Goal: Find specific page/section: Find specific page/section

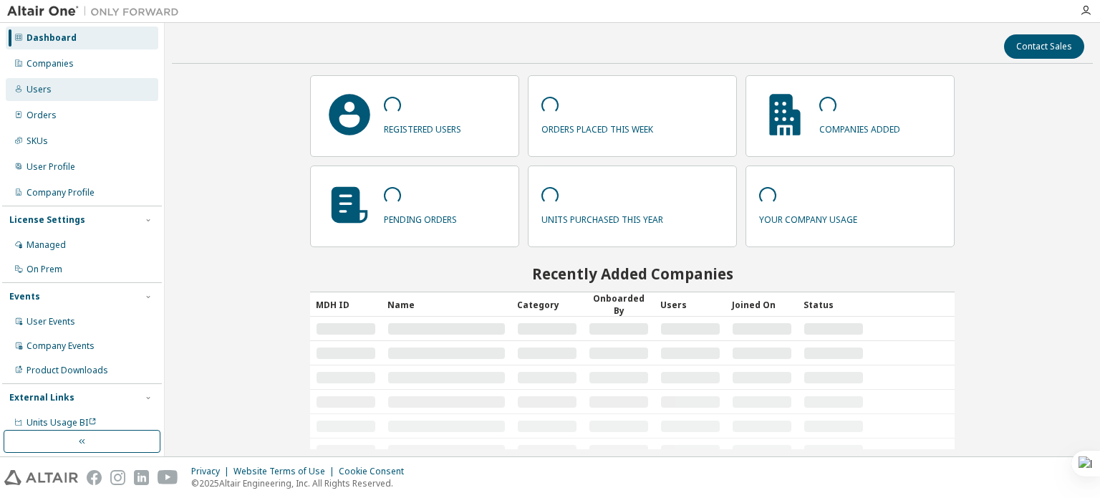
click at [69, 85] on div "Users" at bounding box center [82, 89] width 153 height 23
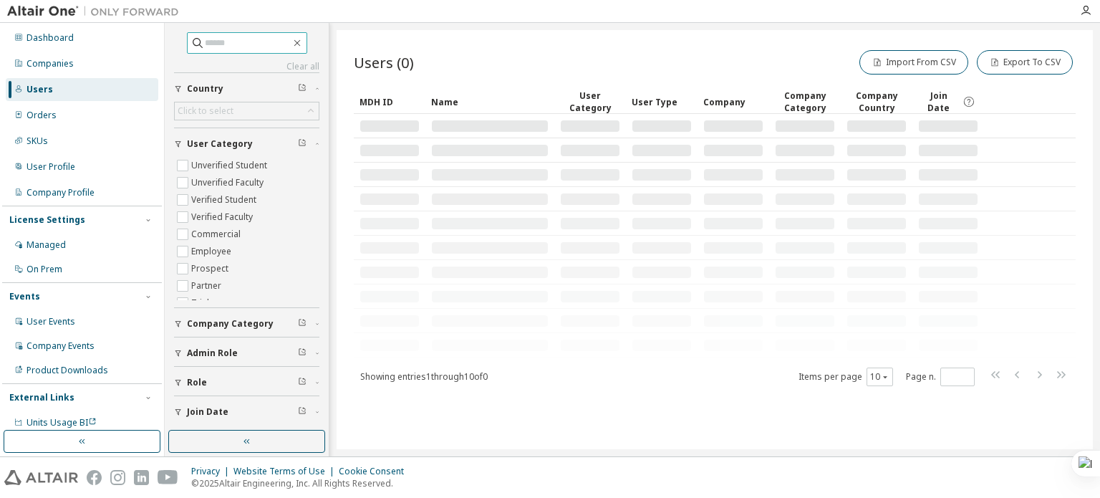
click at [254, 41] on input "text" at bounding box center [248, 43] width 86 height 14
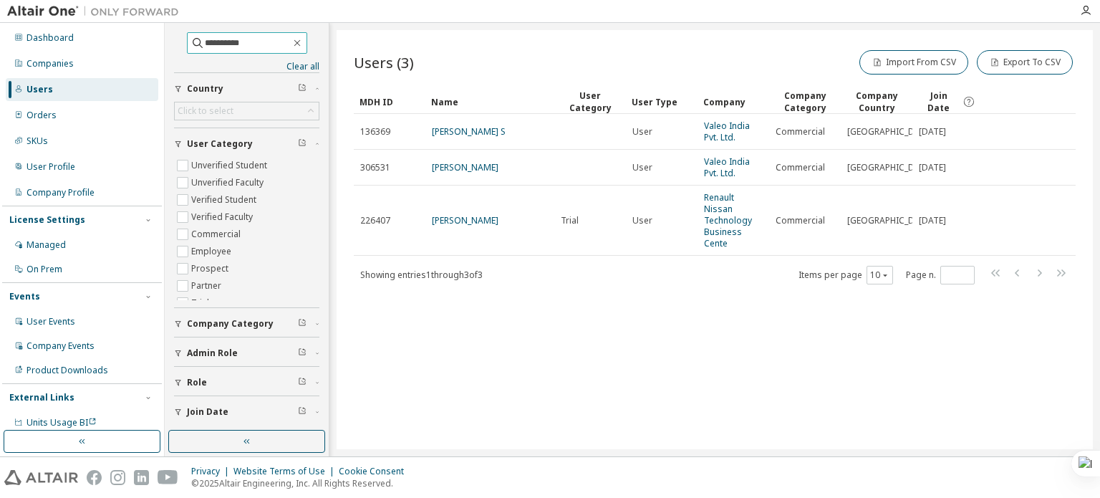
click at [218, 39] on input "**********" at bounding box center [248, 43] width 86 height 14
type input "*********"
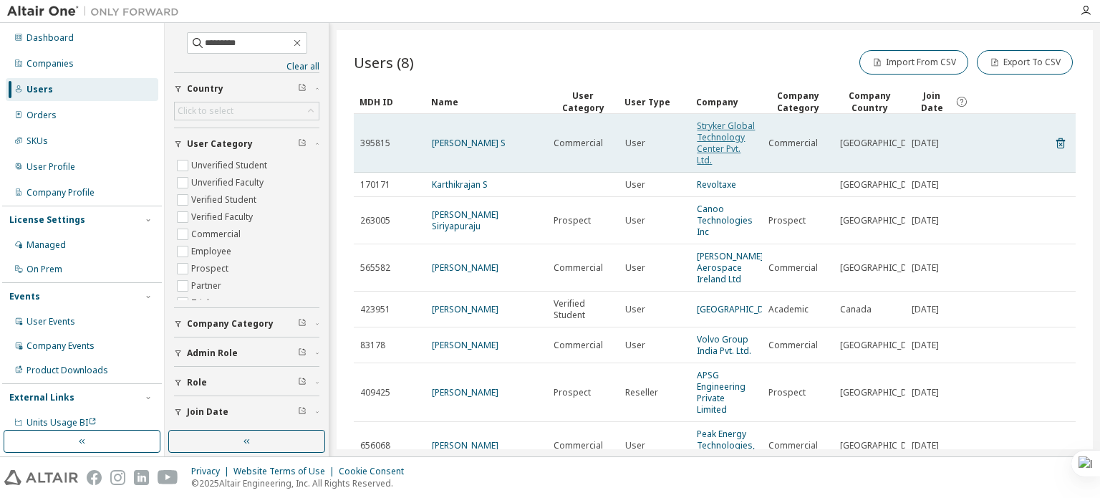
click at [699, 148] on link "Stryker Global Technology Center Pvt. Ltd." at bounding box center [726, 143] width 58 height 47
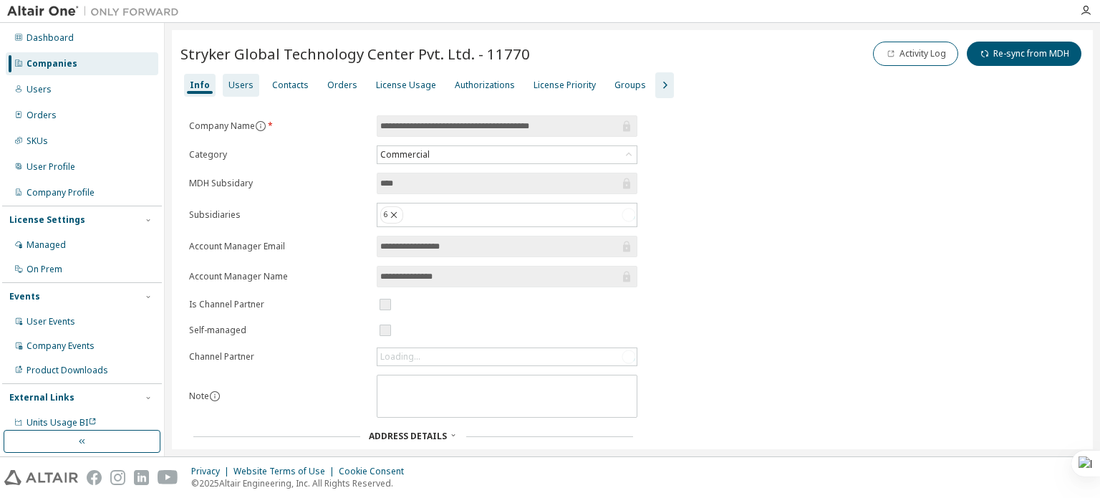
click at [245, 87] on div "Users" at bounding box center [240, 85] width 25 height 11
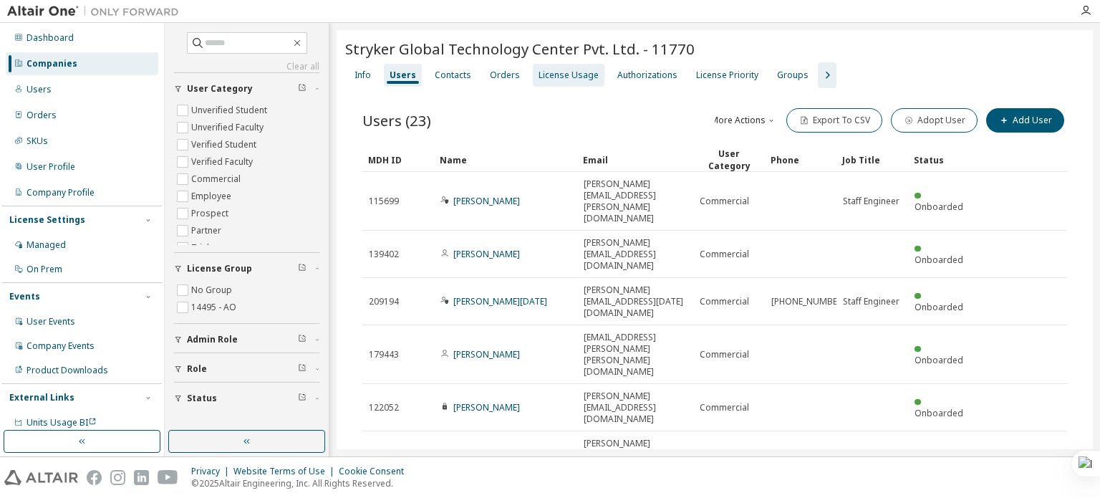
click at [395, 82] on div "Users" at bounding box center [403, 75] width 38 height 23
click at [576, 69] on div "License Usage" at bounding box center [569, 74] width 60 height 11
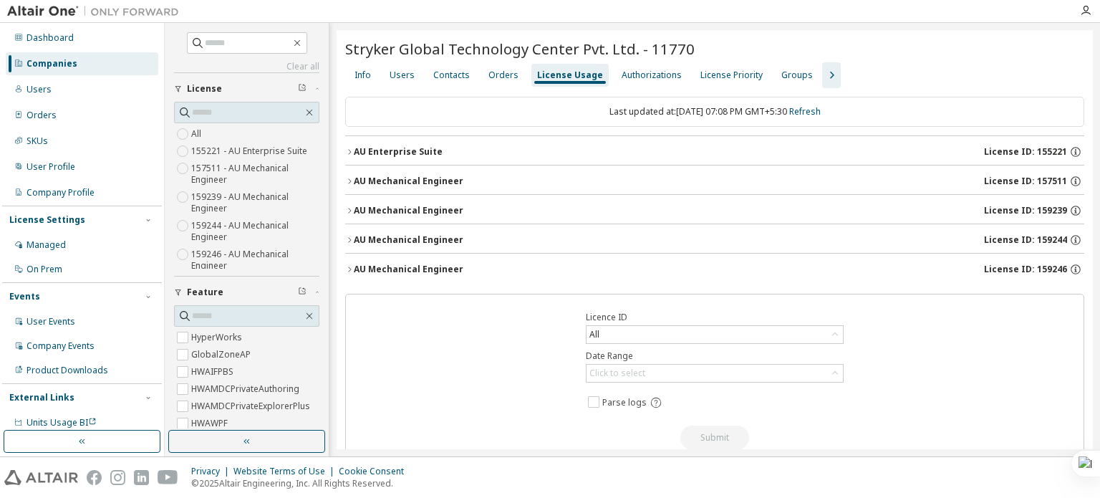
click at [347, 210] on icon "button" at bounding box center [349, 210] width 9 height 9
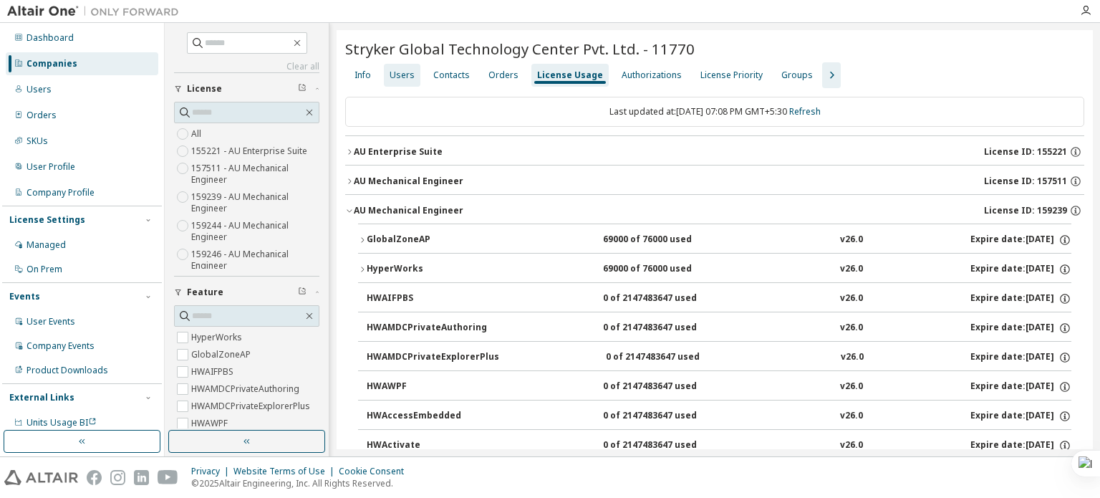
click at [403, 72] on div "Users" at bounding box center [402, 74] width 25 height 11
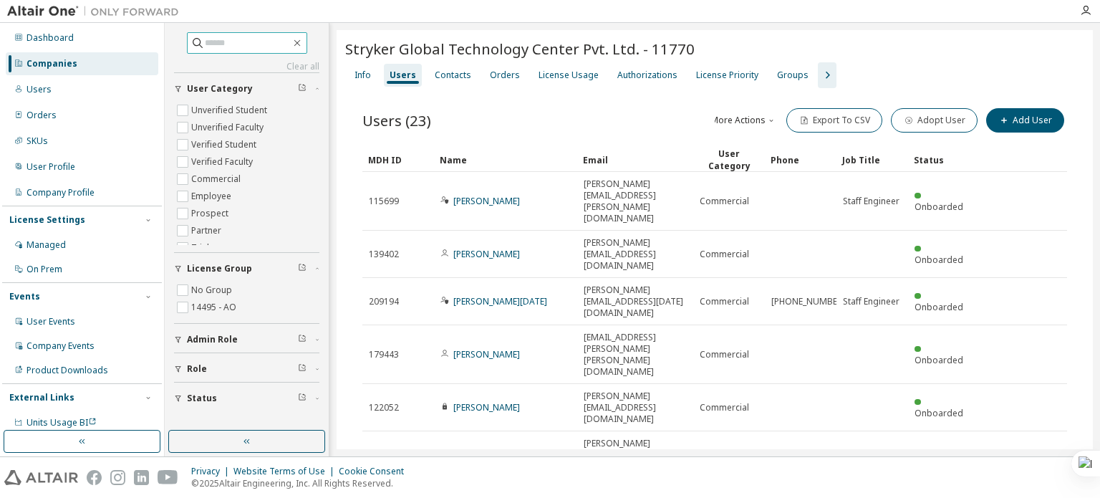
click at [305, 34] on span at bounding box center [247, 42] width 120 height 21
click at [279, 42] on input "text" at bounding box center [248, 43] width 86 height 14
type input "*****"
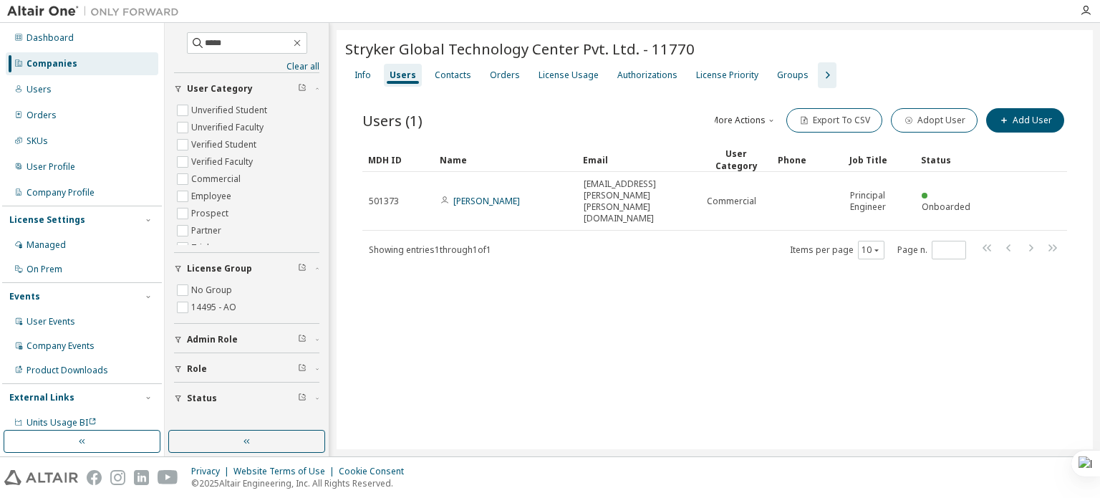
click at [597, 67] on div "Info Users Contacts Orders License Usage Authorizations License Priority Groups" at bounding box center [714, 75] width 739 height 26
click at [819, 75] on icon "button" at bounding box center [827, 75] width 17 height 17
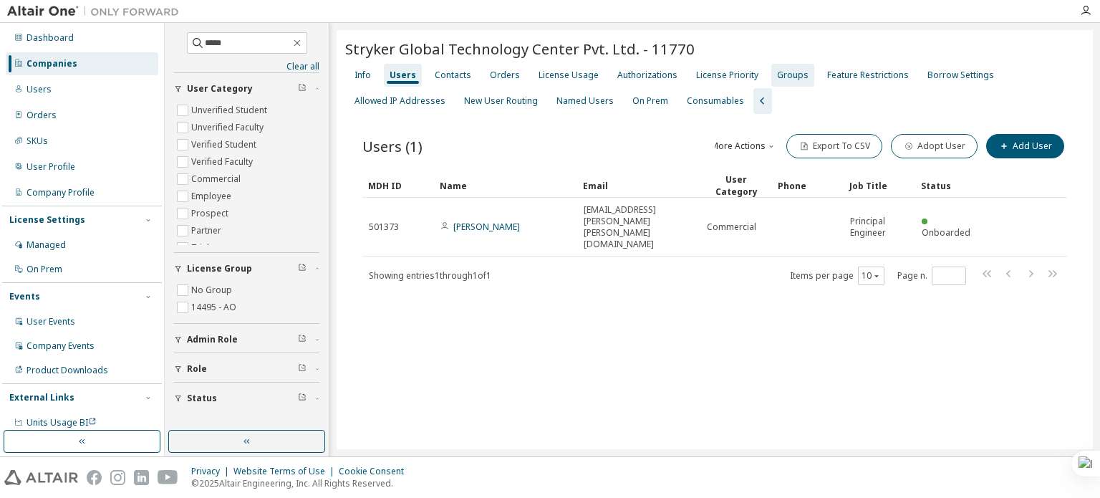
click at [783, 72] on div "Groups" at bounding box center [793, 74] width 32 height 11
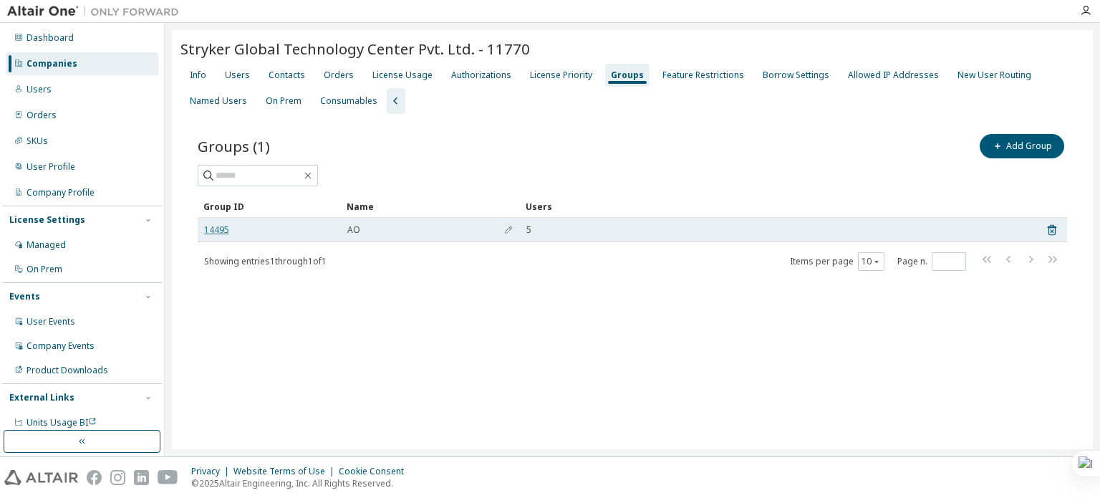
click at [214, 226] on link "14495" at bounding box center [216, 229] width 25 height 11
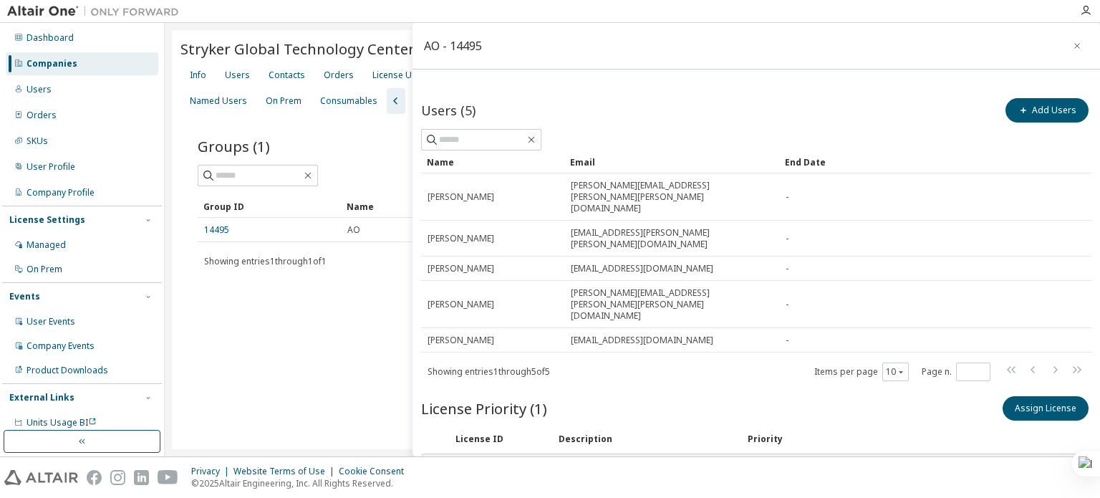
click at [392, 133] on div "Groups (1) Add Group" at bounding box center [632, 146] width 869 height 30
click at [1074, 44] on icon "button" at bounding box center [1077, 46] width 6 height 6
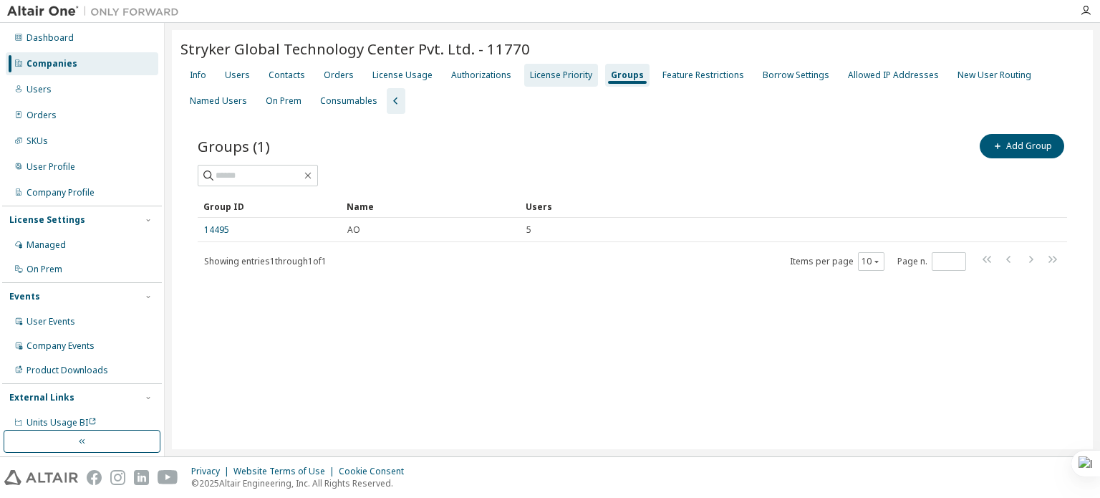
click at [544, 77] on div "License Priority" at bounding box center [561, 74] width 62 height 11
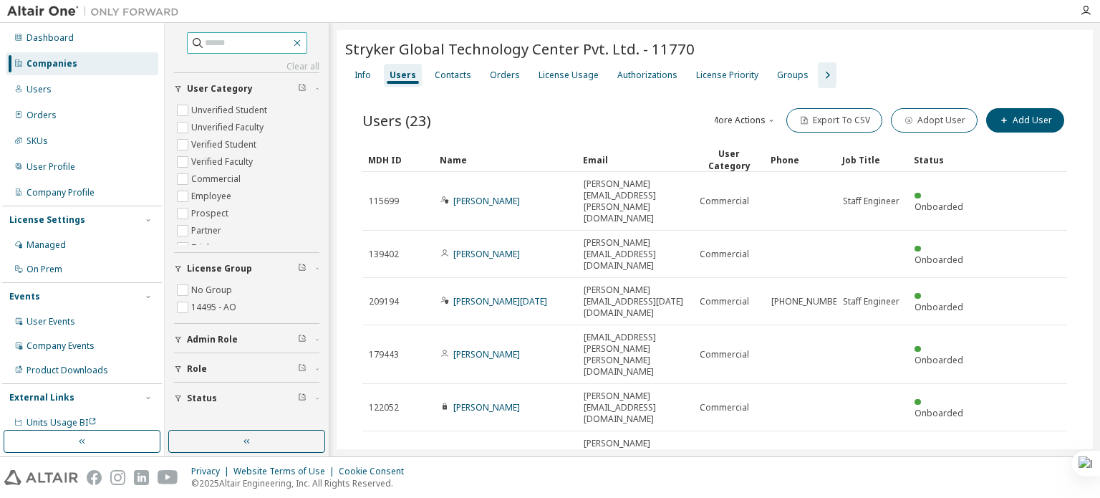
click at [303, 44] on icon "button" at bounding box center [297, 42] width 11 height 11
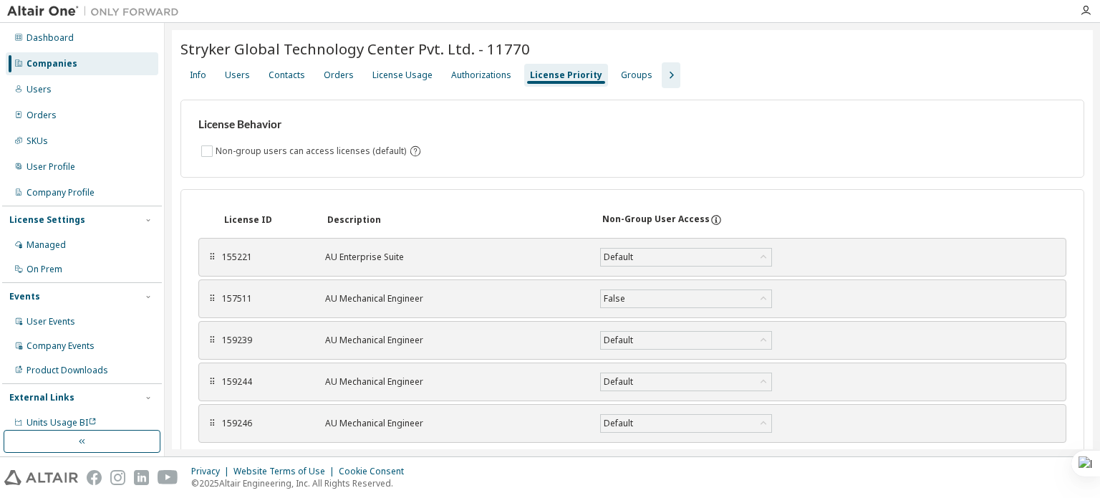
click at [663, 68] on icon "button" at bounding box center [671, 75] width 17 height 17
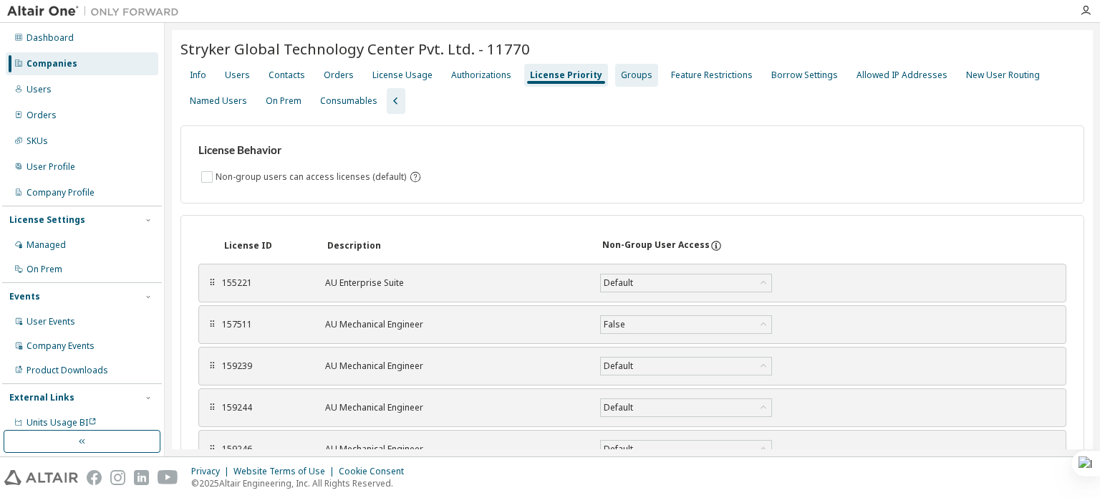
click at [632, 81] on div "Groups" at bounding box center [636, 75] width 43 height 23
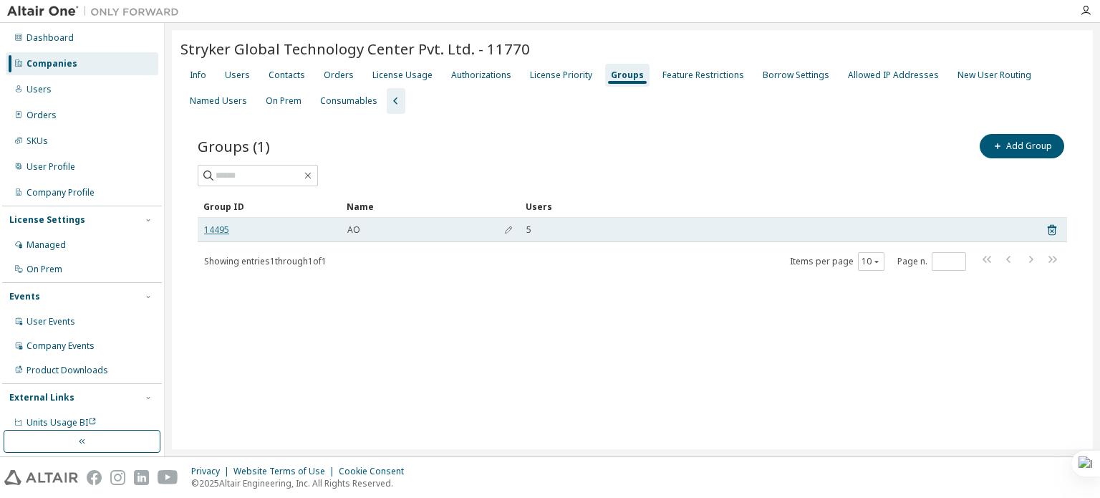
click at [217, 228] on link "14495" at bounding box center [216, 229] width 25 height 11
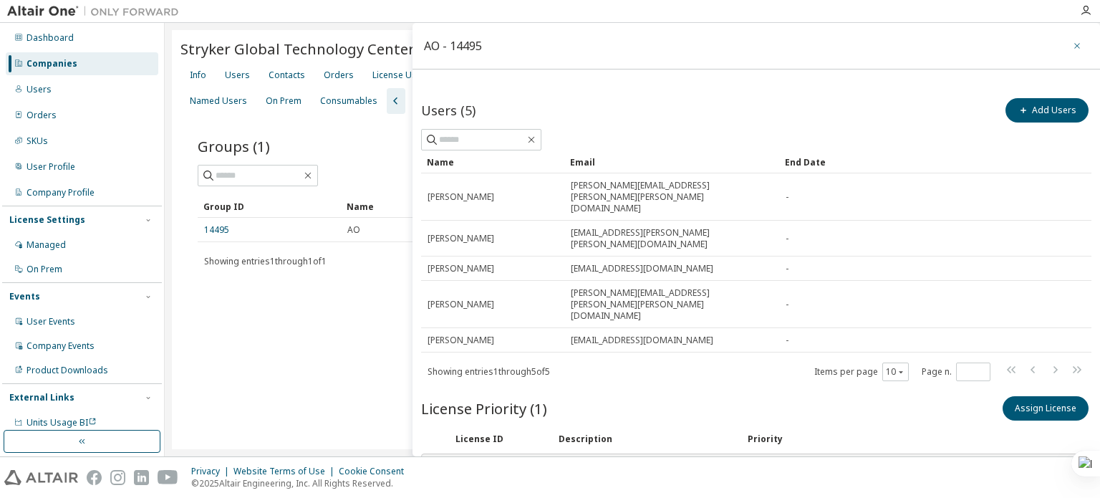
click at [1080, 42] on button "button" at bounding box center [1077, 45] width 23 height 23
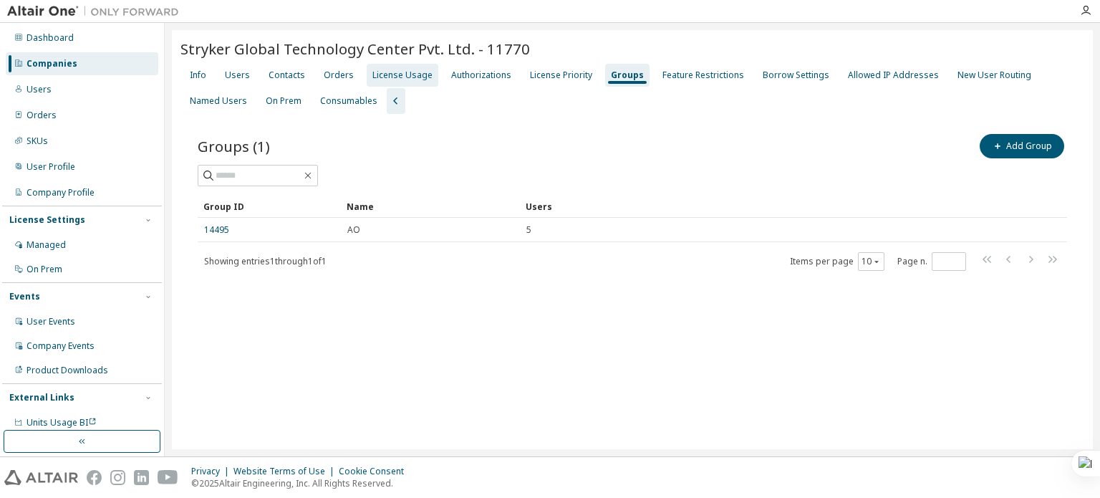
click at [395, 69] on div "License Usage" at bounding box center [402, 74] width 60 height 11
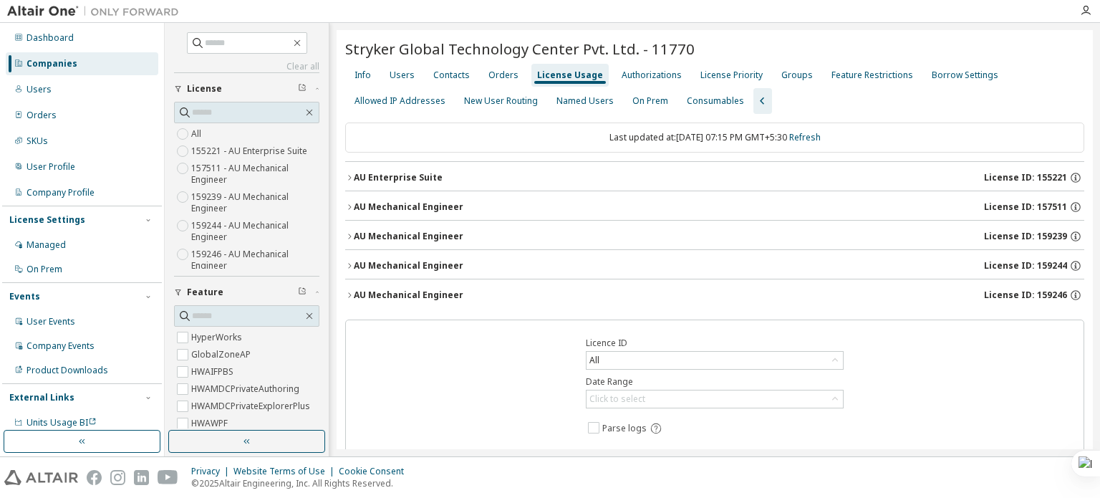
click at [409, 240] on div "AU Mechanical Engineer" at bounding box center [409, 236] width 110 height 11
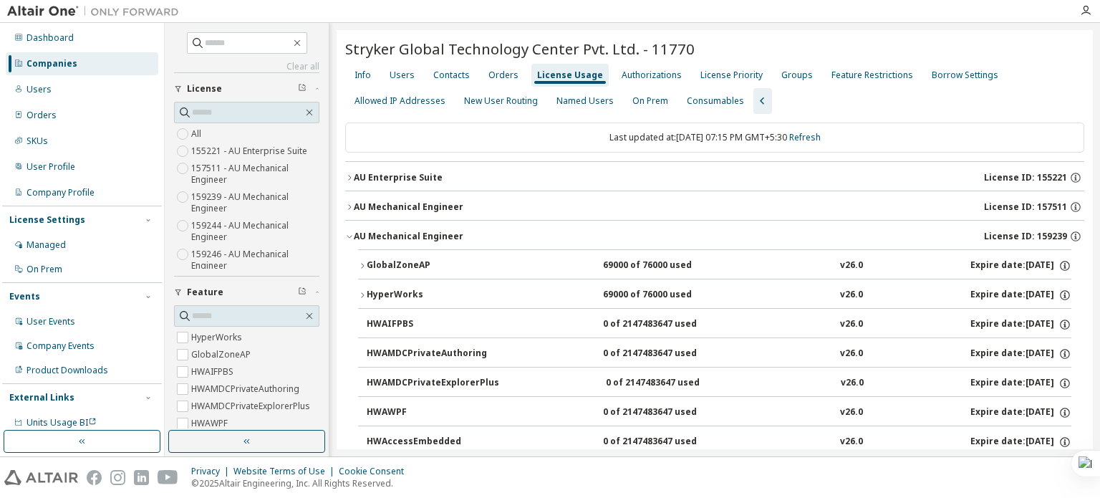
drag, startPoint x: 1064, startPoint y: 239, endPoint x: 1034, endPoint y: 237, distance: 30.1
click at [1034, 237] on div "License ID: 159239" at bounding box center [1034, 236] width 100 height 13
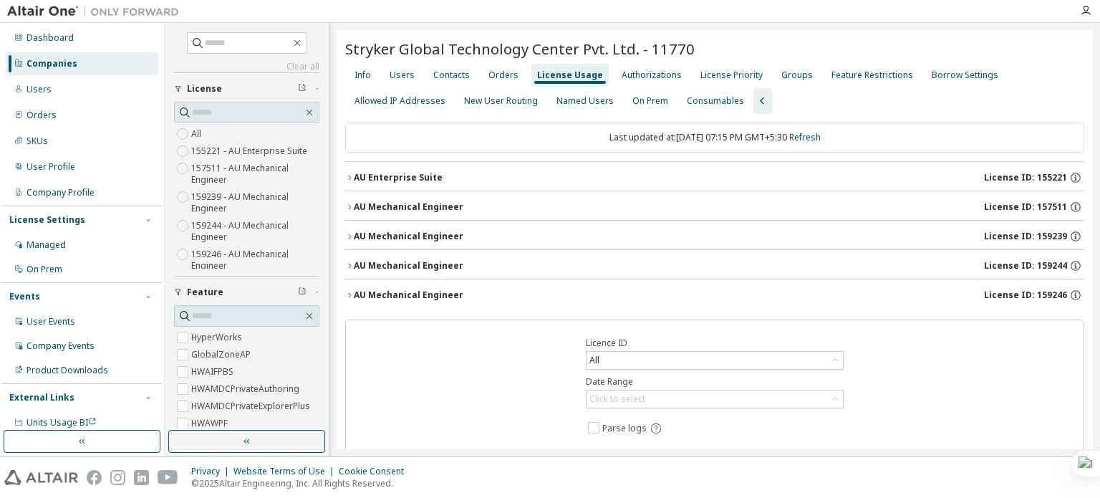
drag, startPoint x: 1034, startPoint y: 236, endPoint x: 1049, endPoint y: 236, distance: 15.1
click at [1049, 236] on span "License ID: 159239" at bounding box center [1025, 236] width 83 height 11
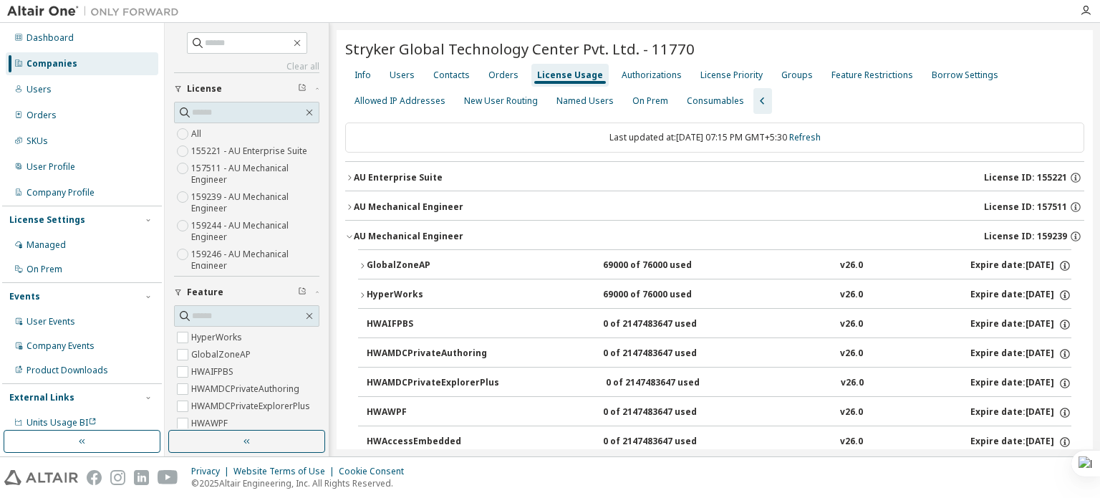
click at [374, 271] on button "GlobalZoneAP 69000 of 76000 used v26.0 Expire date: 2025-10-23" at bounding box center [714, 266] width 713 height 32
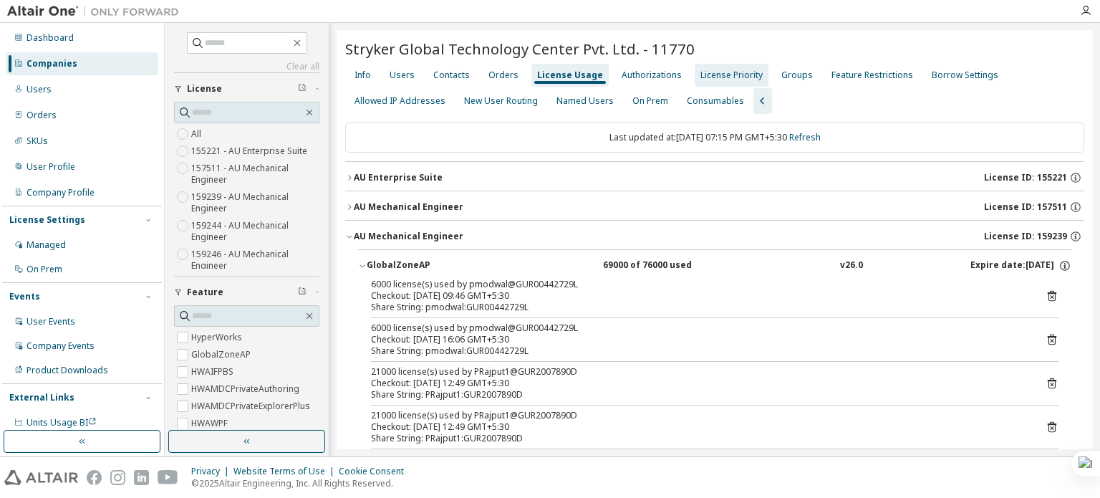
click at [716, 69] on div "License Priority" at bounding box center [731, 74] width 62 height 11
